Goal: Task Accomplishment & Management: Complete application form

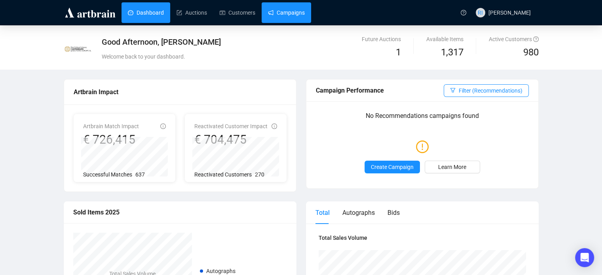
click at [290, 15] on link "Campaigns" at bounding box center [286, 12] width 37 height 21
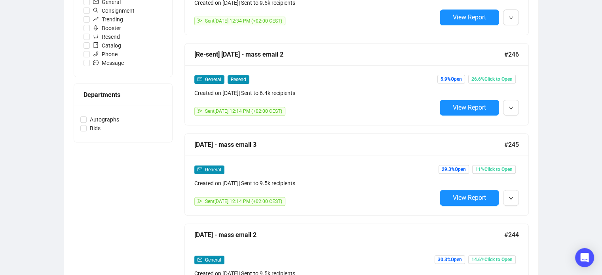
scroll to position [284, 0]
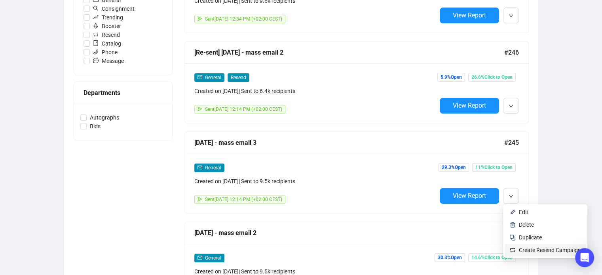
click at [535, 250] on span "Create Resend Campaign" at bounding box center [550, 250] width 62 height 6
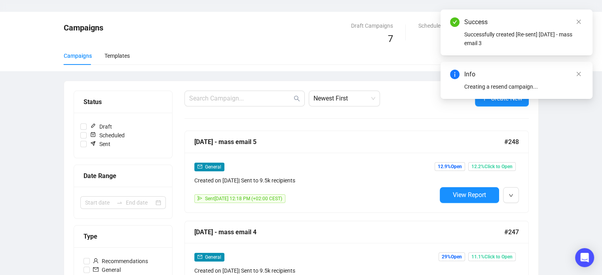
scroll to position [0, 0]
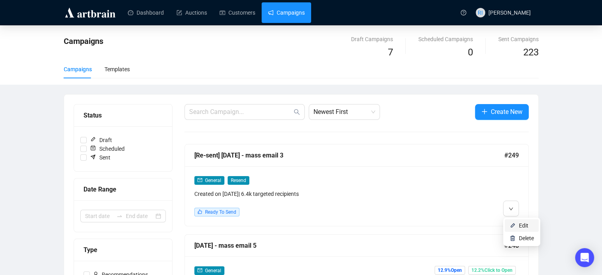
click at [525, 228] on span "Edit" at bounding box center [524, 226] width 10 height 6
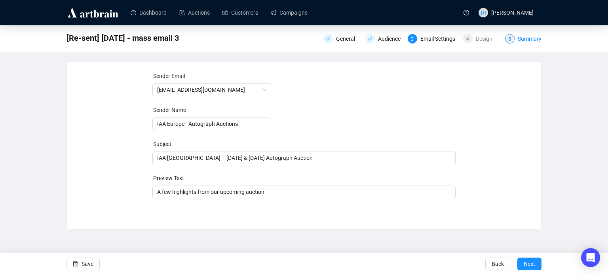
click at [526, 38] on div "Summary" at bounding box center [530, 39] width 24 height 10
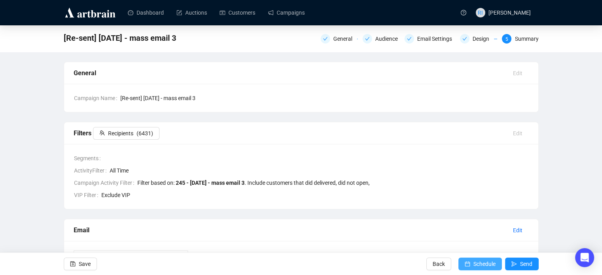
click at [476, 267] on span "Schedule" at bounding box center [485, 264] width 22 height 22
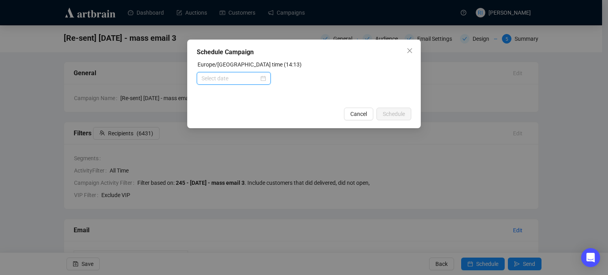
click at [244, 79] on input at bounding box center [230, 78] width 57 height 9
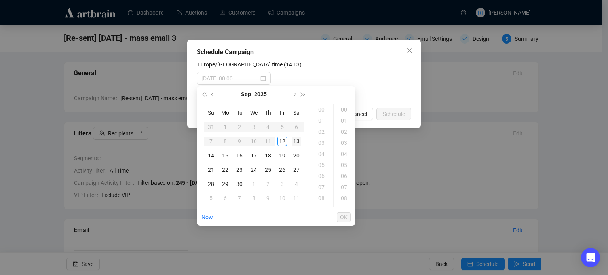
click at [294, 144] on div "13" at bounding box center [297, 142] width 10 height 10
click at [328, 204] on div "09" at bounding box center [322, 209] width 19 height 11
click at [320, 144] on div "12" at bounding box center [322, 142] width 19 height 11
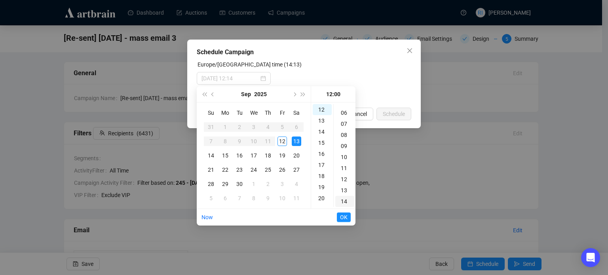
click at [346, 201] on div "14" at bounding box center [344, 201] width 19 height 11
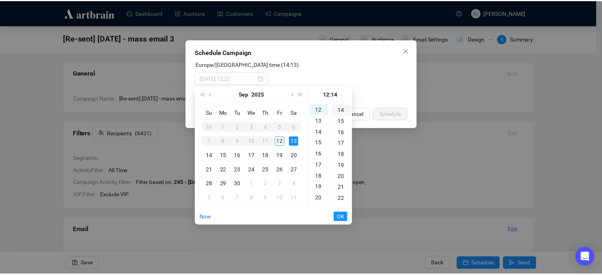
scroll to position [155, 0]
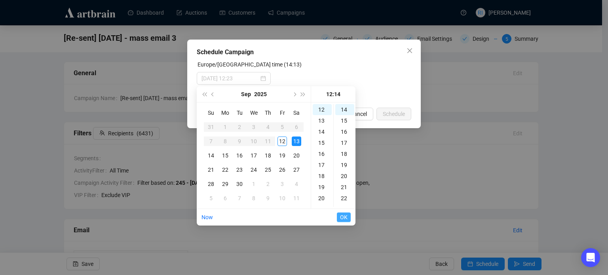
type input "2025-09-13 12:14"
click at [347, 221] on span "OK" at bounding box center [344, 217] width 8 height 15
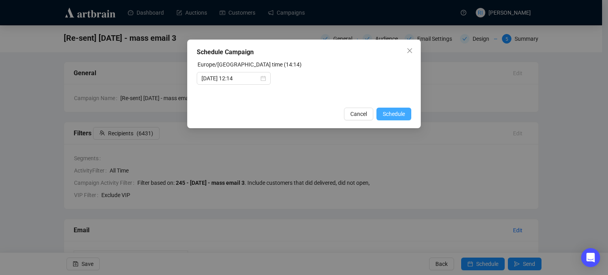
click at [399, 112] on span "Schedule" at bounding box center [394, 114] width 22 height 9
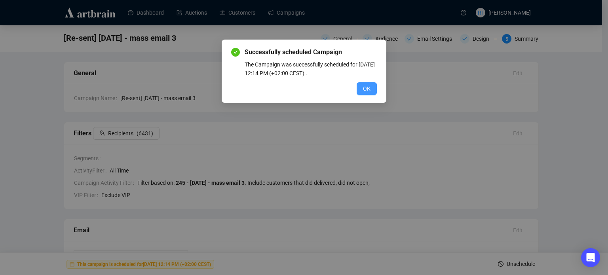
click at [369, 90] on span "OK" at bounding box center [367, 88] width 8 height 9
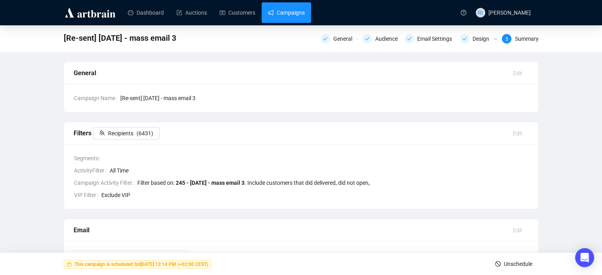
click at [287, 14] on link "Campaigns" at bounding box center [286, 12] width 37 height 21
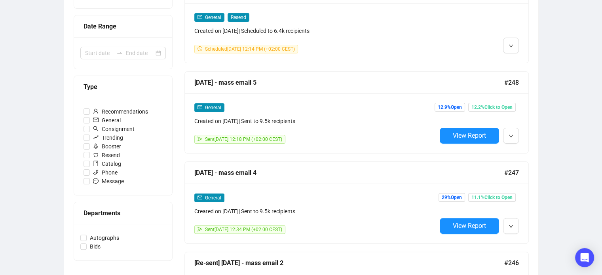
scroll to position [164, 0]
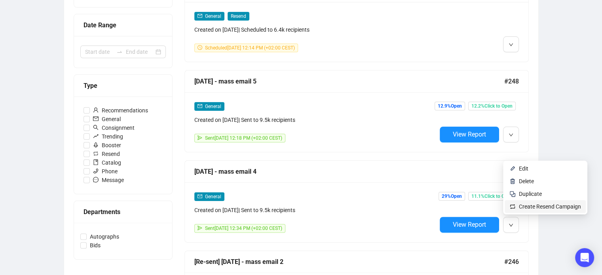
click at [531, 207] on span "Create Resend Campaign" at bounding box center [550, 207] width 62 height 6
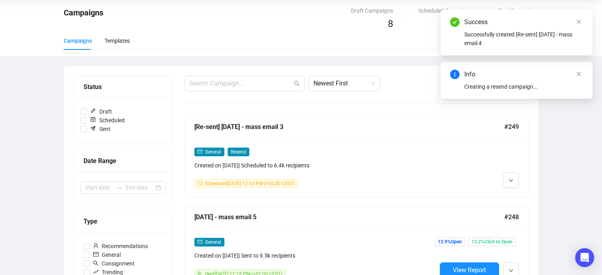
scroll to position [0, 0]
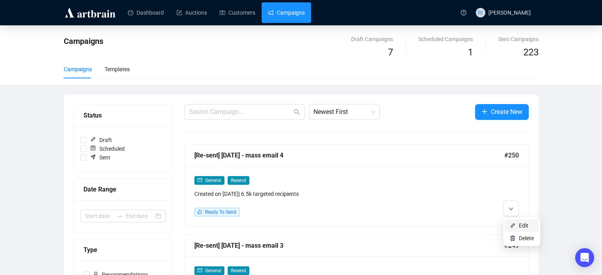
click at [518, 225] on li "Edit" at bounding box center [522, 225] width 34 height 13
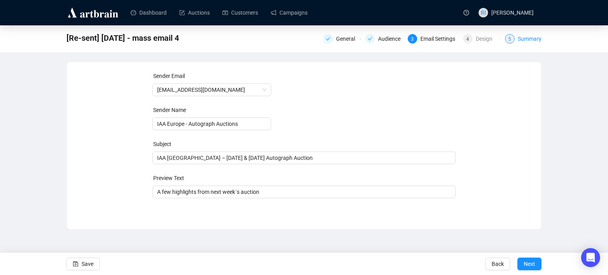
click at [524, 43] on div "Summary" at bounding box center [530, 39] width 24 height 10
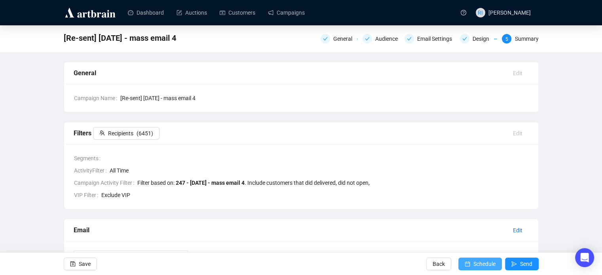
click at [477, 264] on span "Schedule" at bounding box center [485, 264] width 22 height 22
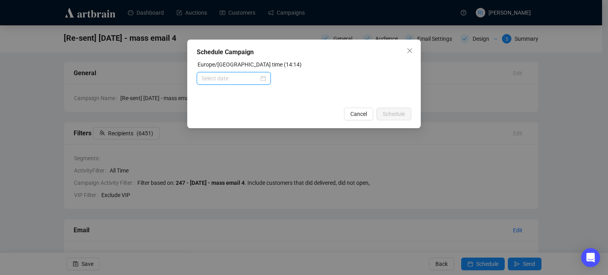
click at [250, 81] on input at bounding box center [230, 78] width 57 height 9
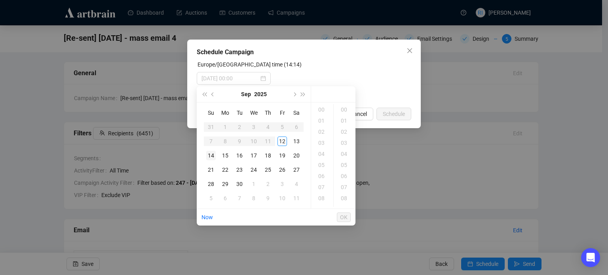
click at [214, 156] on div "14" at bounding box center [211, 156] width 10 height 10
click at [325, 177] on div "16" at bounding box center [322, 176] width 19 height 11
click at [344, 187] on div "14" at bounding box center [344, 185] width 19 height 11
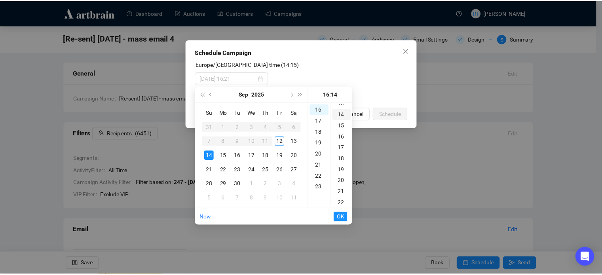
scroll to position [155, 0]
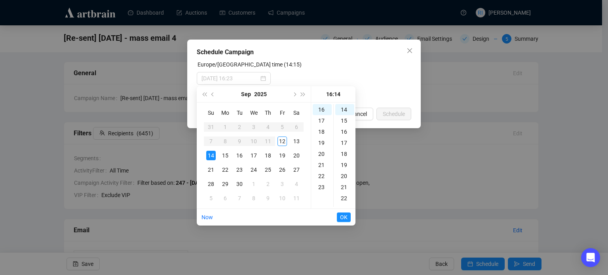
type input "[DATE] 16:14"
click at [341, 215] on span "OK" at bounding box center [344, 217] width 8 height 15
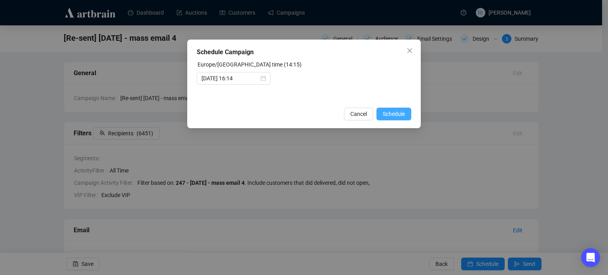
click at [398, 114] on span "Schedule" at bounding box center [394, 114] width 22 height 9
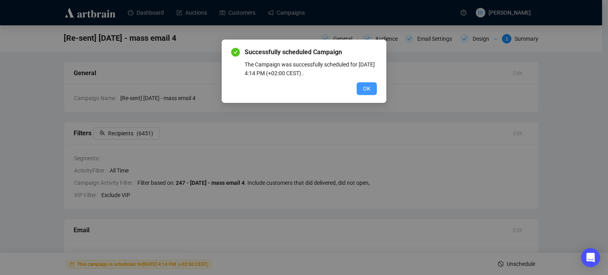
click at [372, 89] on button "OK" at bounding box center [367, 88] width 20 height 13
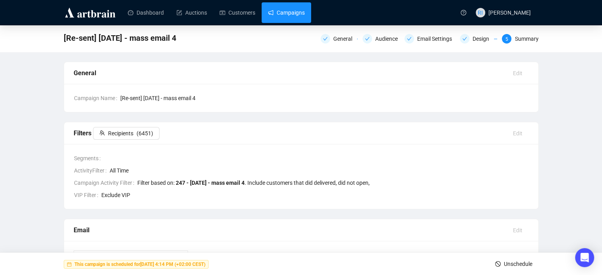
click at [289, 12] on link "Campaigns" at bounding box center [286, 12] width 37 height 21
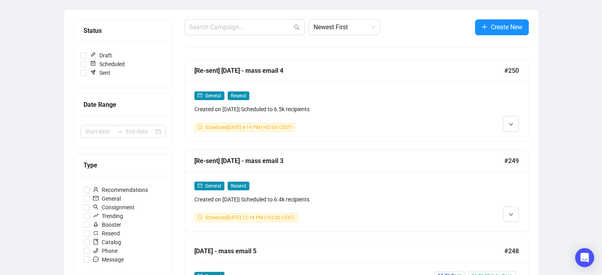
scroll to position [87, 0]
